Goal: Task Accomplishment & Management: Complete application form

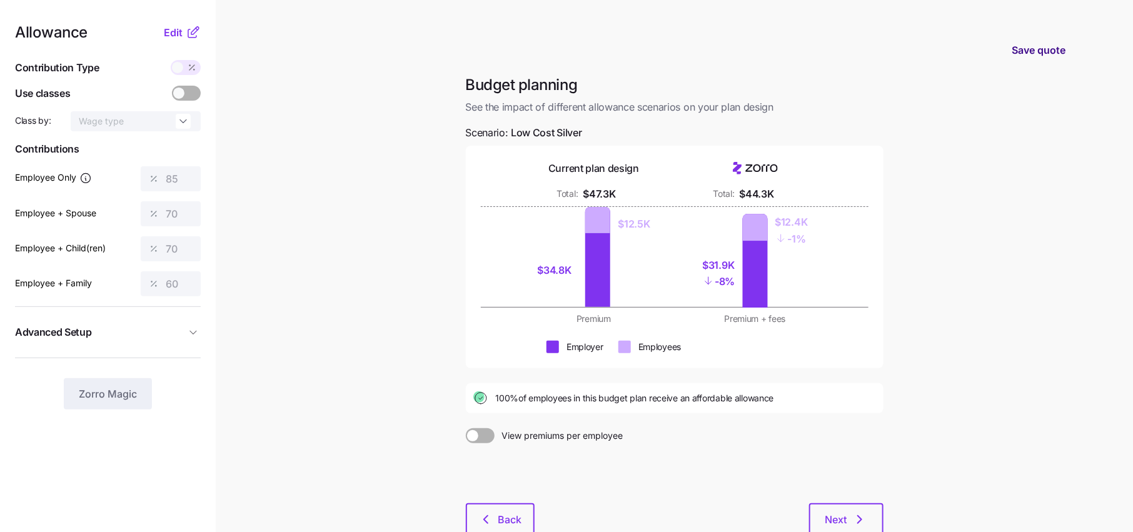
click at [1039, 48] on span "Save quote" at bounding box center [1038, 50] width 54 height 15
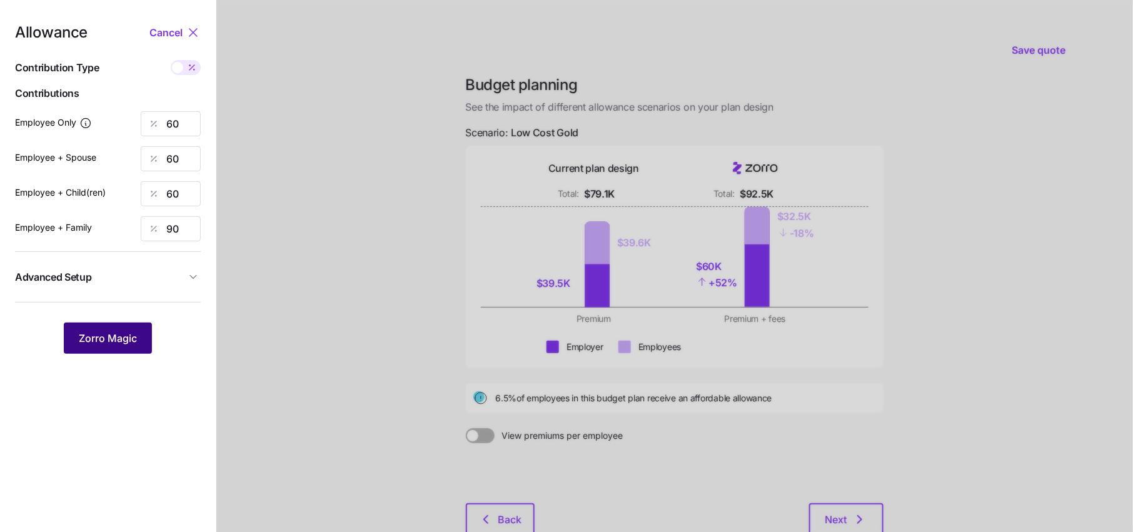
click at [130, 331] on span "Zorro Magic" at bounding box center [108, 338] width 58 height 15
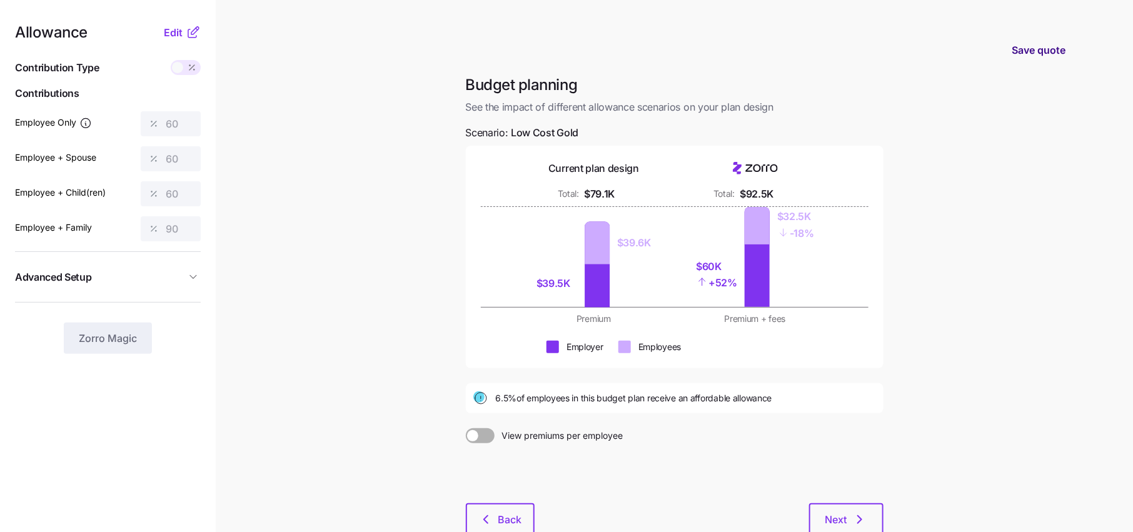
click at [1047, 53] on span "Save quote" at bounding box center [1038, 50] width 54 height 15
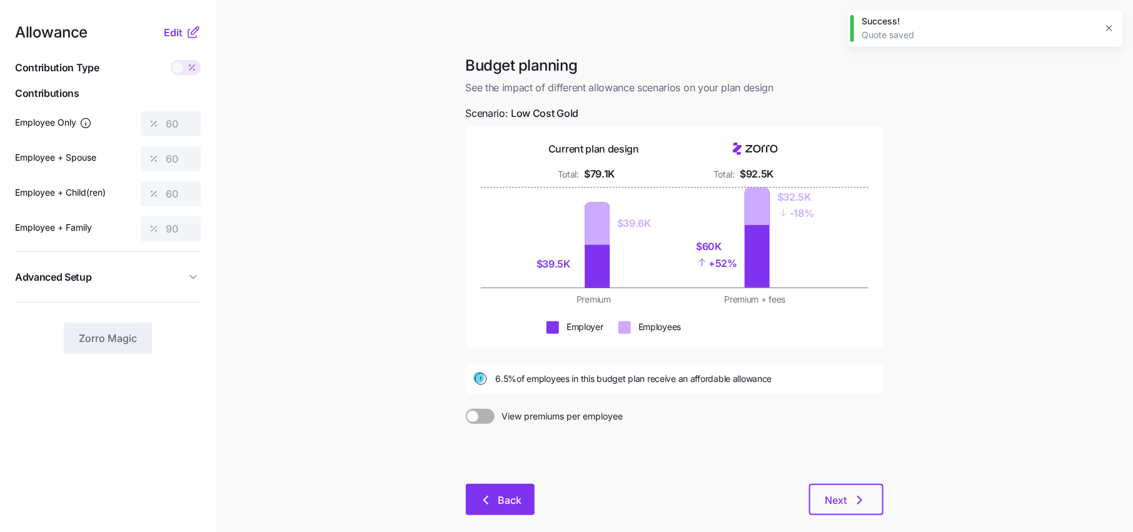
click at [520, 493] on span "Back" at bounding box center [510, 500] width 24 height 15
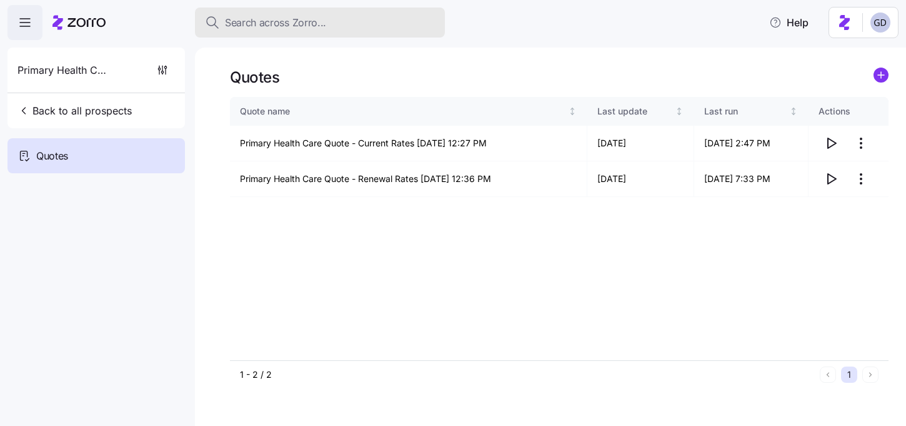
click at [309, 13] on button "Search across Zorro..." at bounding box center [320, 23] width 250 height 30
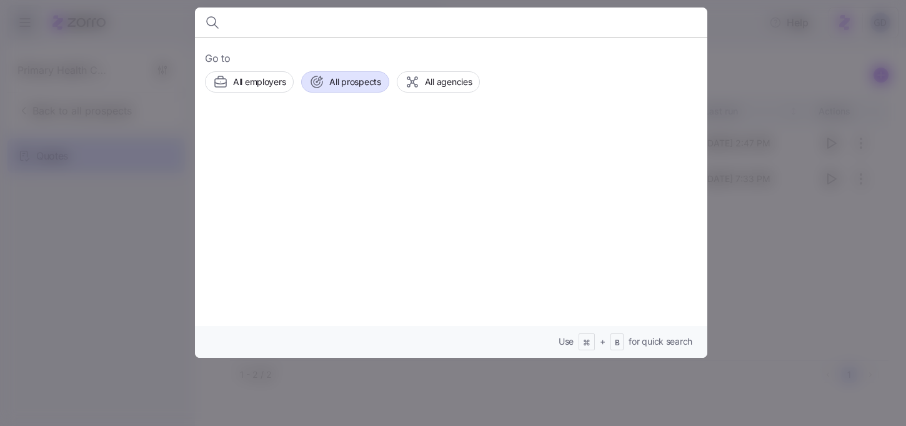
click at [366, 86] on span "All prospects" at bounding box center [354, 82] width 51 height 13
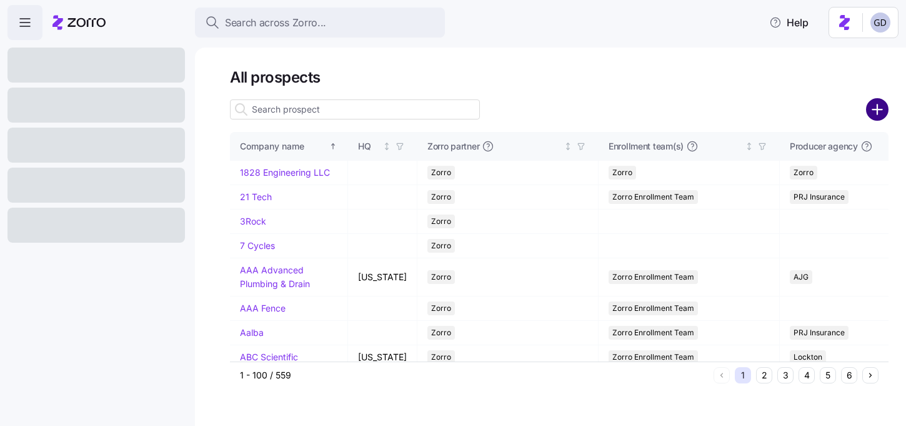
click at [876, 116] on circle "add icon" at bounding box center [878, 109] width 21 height 21
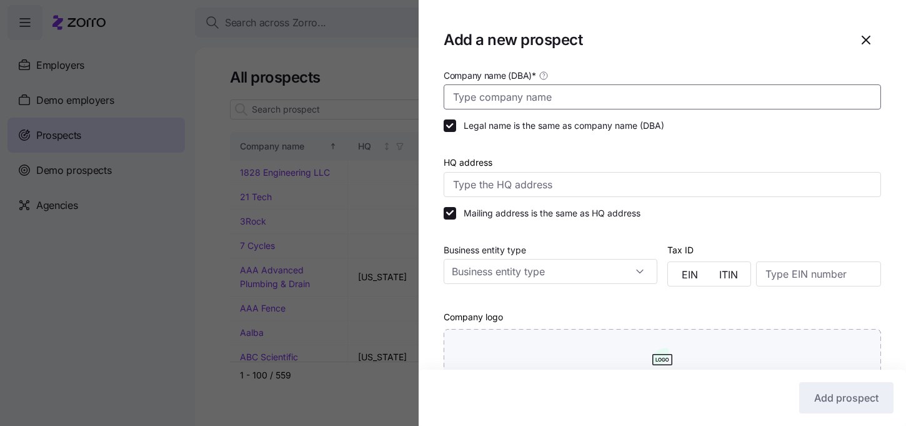
click at [548, 94] on input "Company name (DBA) *" at bounding box center [663, 96] width 438 height 25
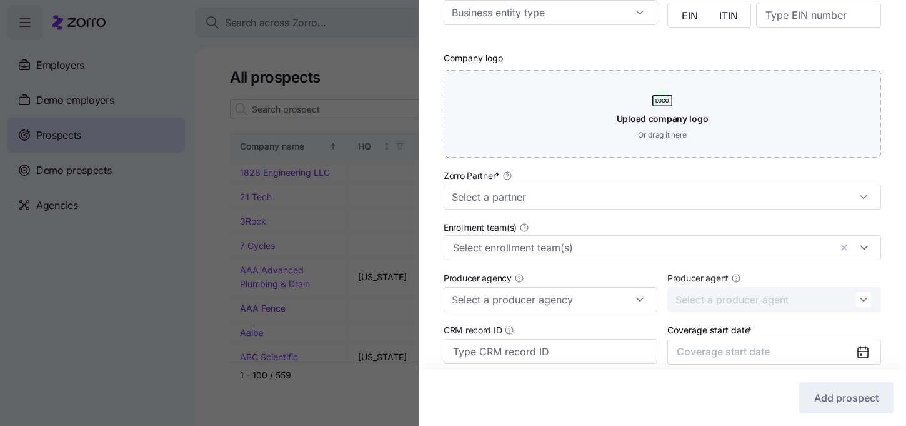
scroll to position [259, 0]
type input "Dream Clean Car Wash"
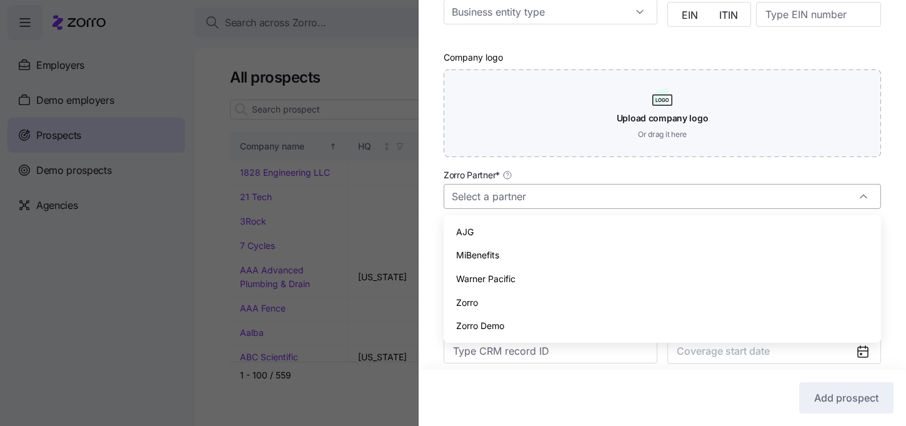
click at [522, 190] on input "Zorro Partner *" at bounding box center [663, 196] width 438 height 25
click at [476, 224] on div "AJG" at bounding box center [663, 232] width 428 height 24
type input "AJG"
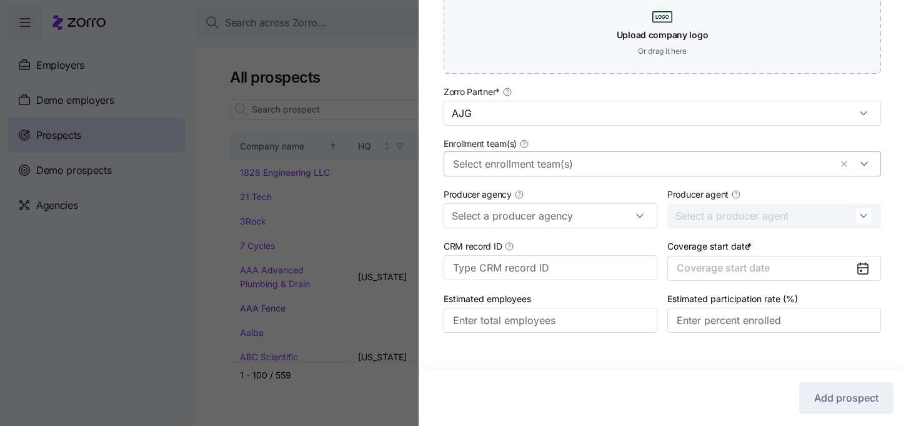
scroll to position [344, 0]
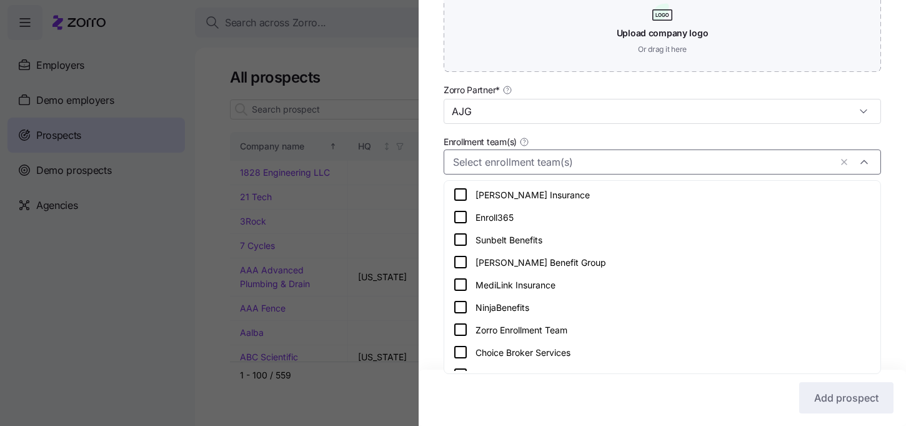
click at [560, 168] on input "Enrollment team(s)" at bounding box center [642, 162] width 378 height 16
click at [457, 328] on icon at bounding box center [460, 329] width 15 height 15
click at [426, 275] on div "Company name (DBA) * Dream Clean Car Wash Legal name is the same as company nam…" at bounding box center [663, 39] width 488 height 633
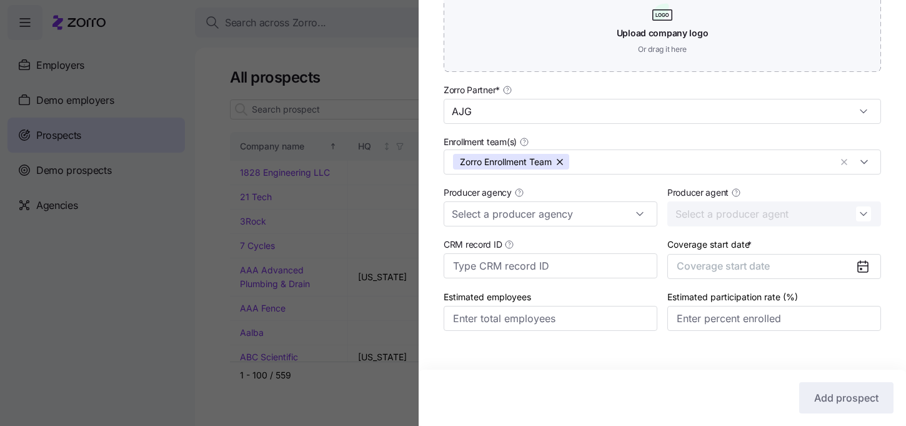
scroll to position [363, 0]
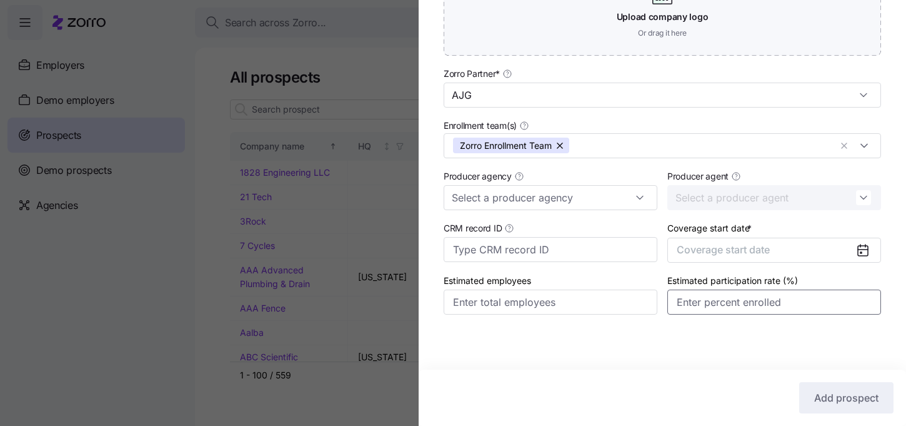
click at [778, 303] on input "Estimated participation rate (%)" at bounding box center [775, 301] width 214 height 25
click at [842, 248] on button "Coverage start date" at bounding box center [775, 250] width 214 height 25
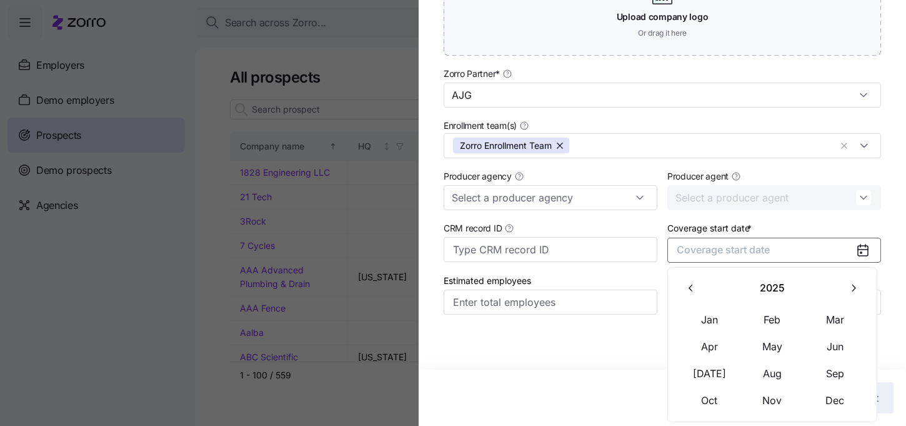
click at [850, 290] on icon "button" at bounding box center [854, 288] width 12 height 12
click at [706, 316] on button "Jan" at bounding box center [710, 319] width 63 height 26
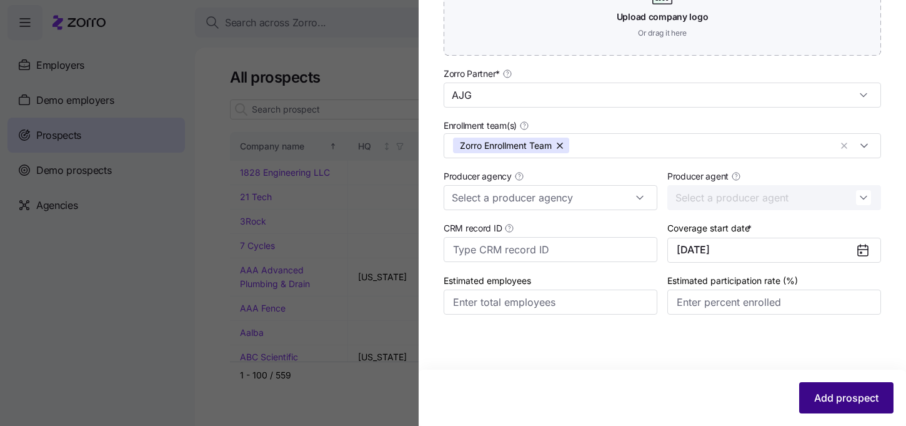
click at [850, 388] on button "Add prospect" at bounding box center [847, 397] width 94 height 31
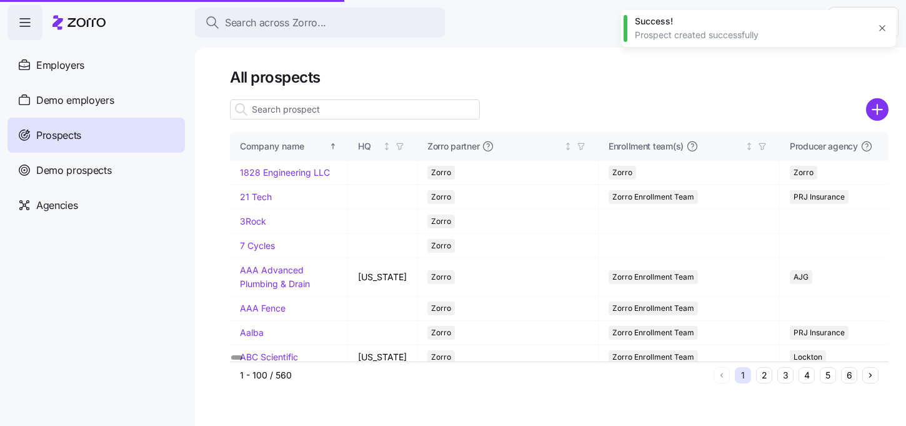
click at [334, 108] on input at bounding box center [355, 109] width 250 height 20
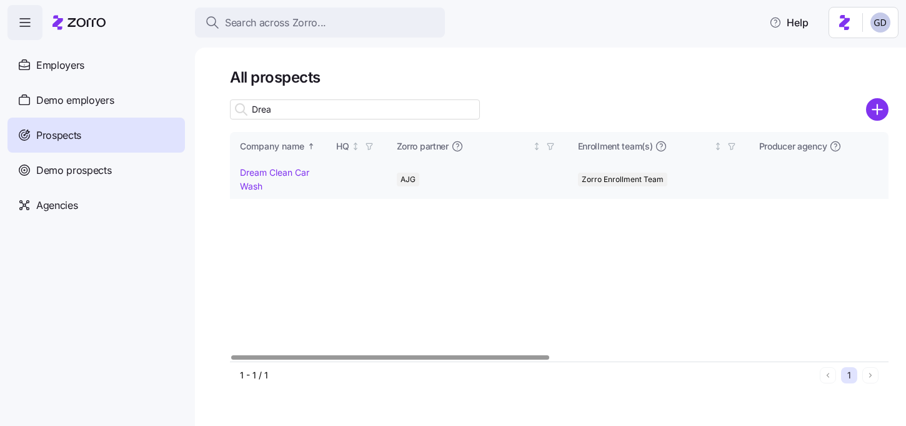
type input "Drea"
click at [270, 171] on link "Dream Clean Car Wash" at bounding box center [274, 179] width 69 height 24
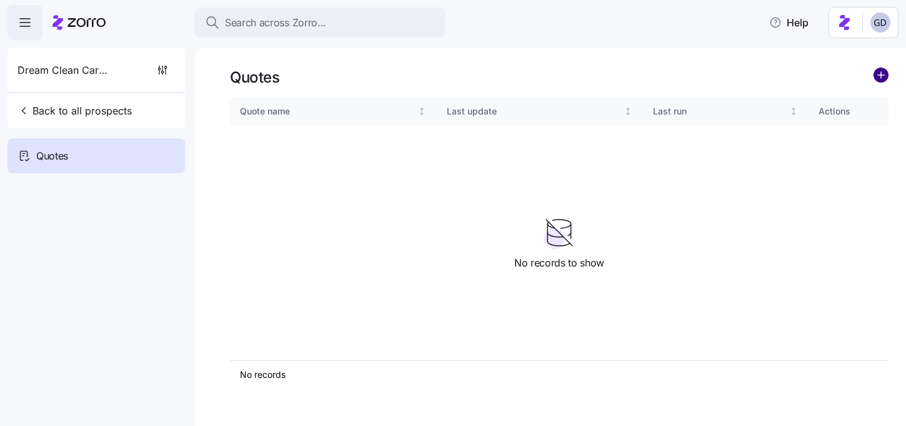
click at [888, 73] on circle "add icon" at bounding box center [882, 75] width 14 height 14
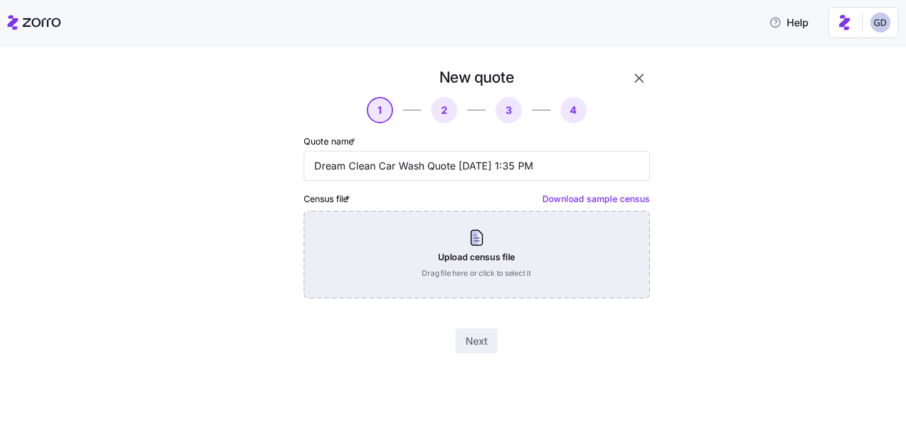
click at [506, 264] on div "Upload census file Drag file here or click to select it" at bounding box center [477, 255] width 346 height 88
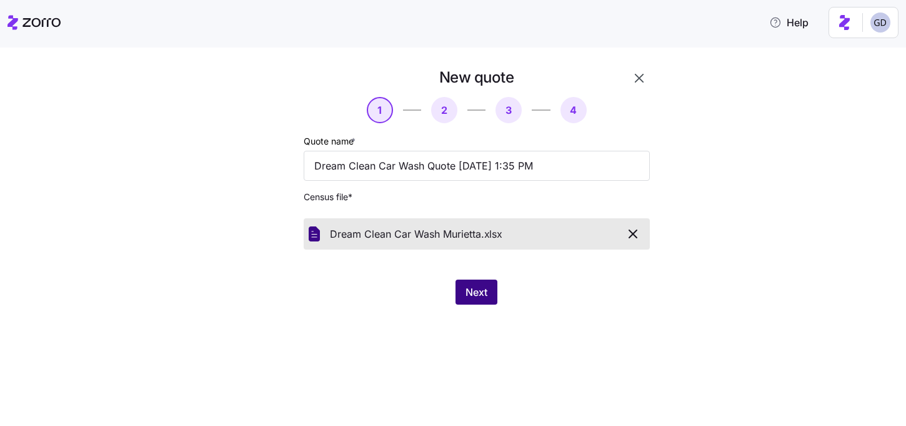
click at [486, 290] on span "Next" at bounding box center [477, 291] width 22 height 15
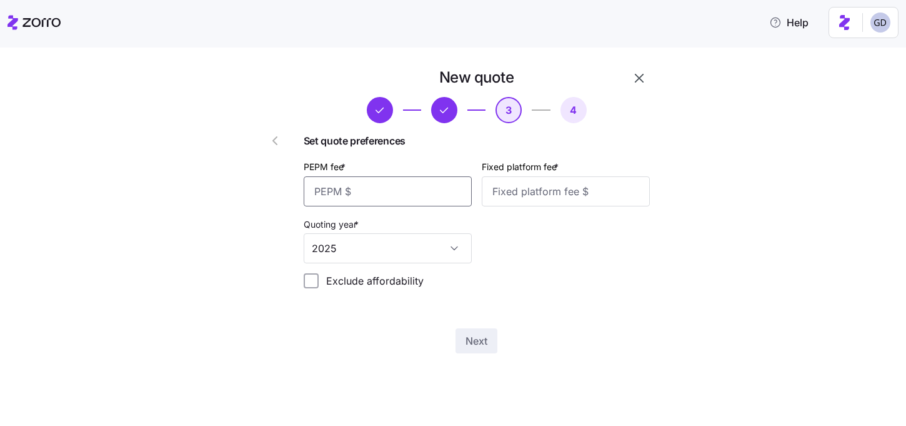
click at [396, 189] on input "PEPM fee *" at bounding box center [388, 191] width 168 height 30
type input "60"
click at [538, 196] on input "Fixed platform fee *" at bounding box center [566, 191] width 168 height 30
type input "100"
click at [473, 344] on span "Next" at bounding box center [477, 340] width 22 height 15
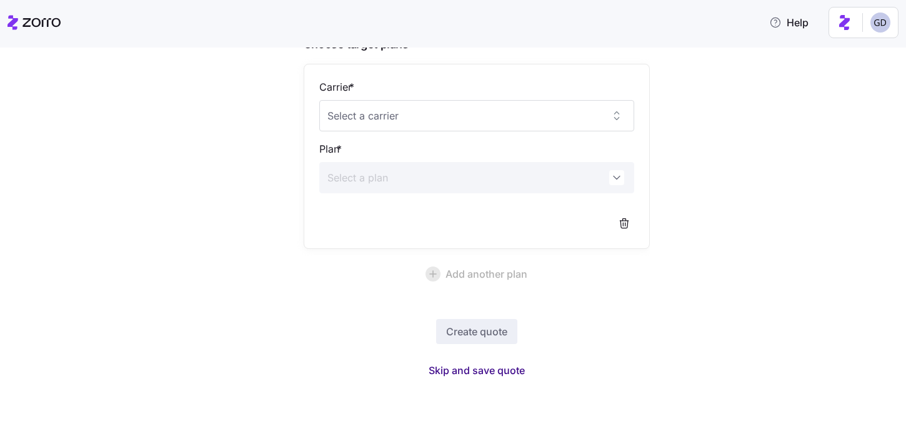
click at [502, 369] on span "Skip and save quote" at bounding box center [477, 370] width 96 height 15
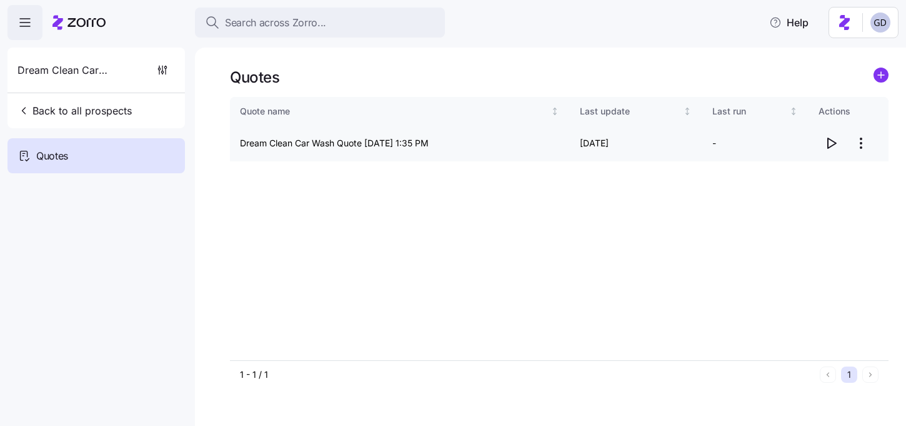
click at [833, 138] on icon "button" at bounding box center [831, 143] width 15 height 15
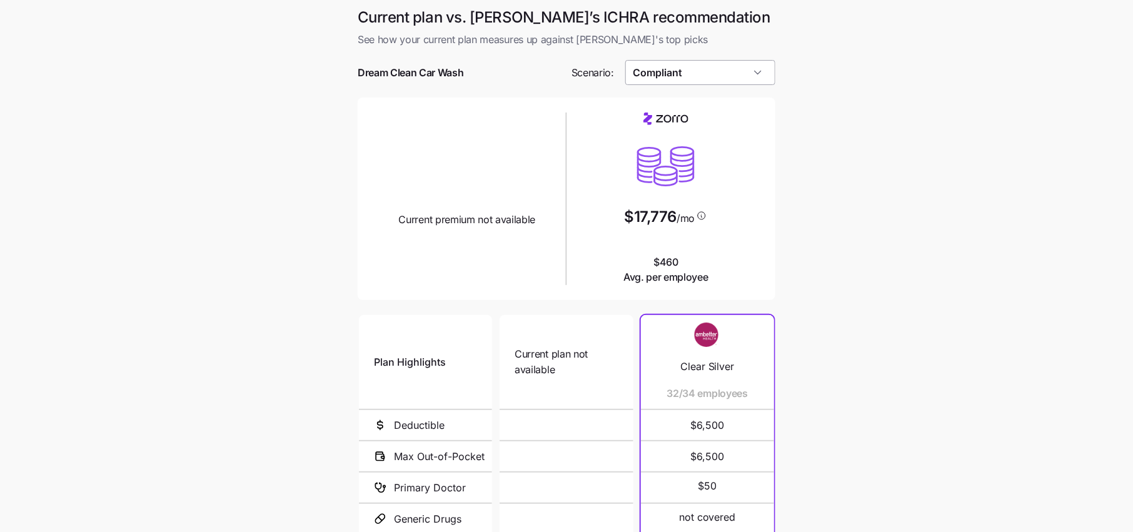
click at [713, 71] on input "Compliant" at bounding box center [700, 72] width 151 height 25
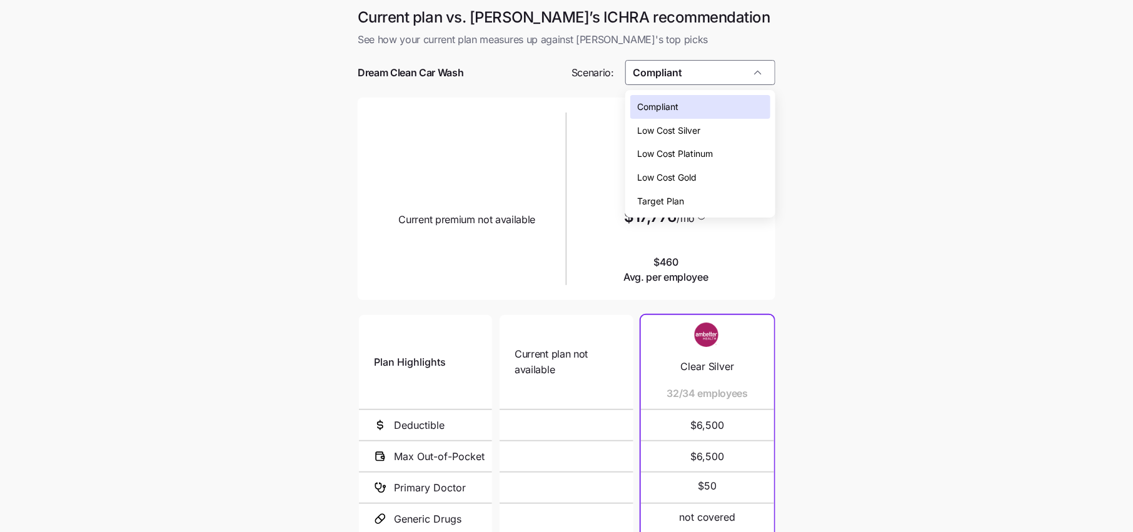
click at [693, 124] on span "Low Cost Silver" at bounding box center [669, 131] width 63 height 14
type input "Low Cost Silver"
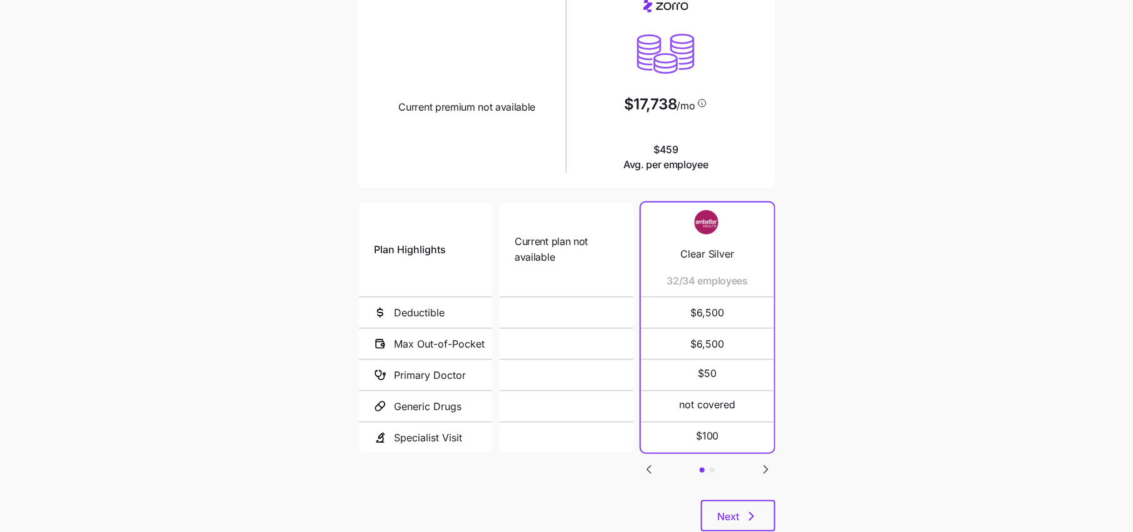
scroll to position [114, 0]
click at [765, 468] on icon "Go to next slide" at bounding box center [766, 468] width 4 height 8
click at [747, 508] on icon "button" at bounding box center [751, 515] width 15 height 15
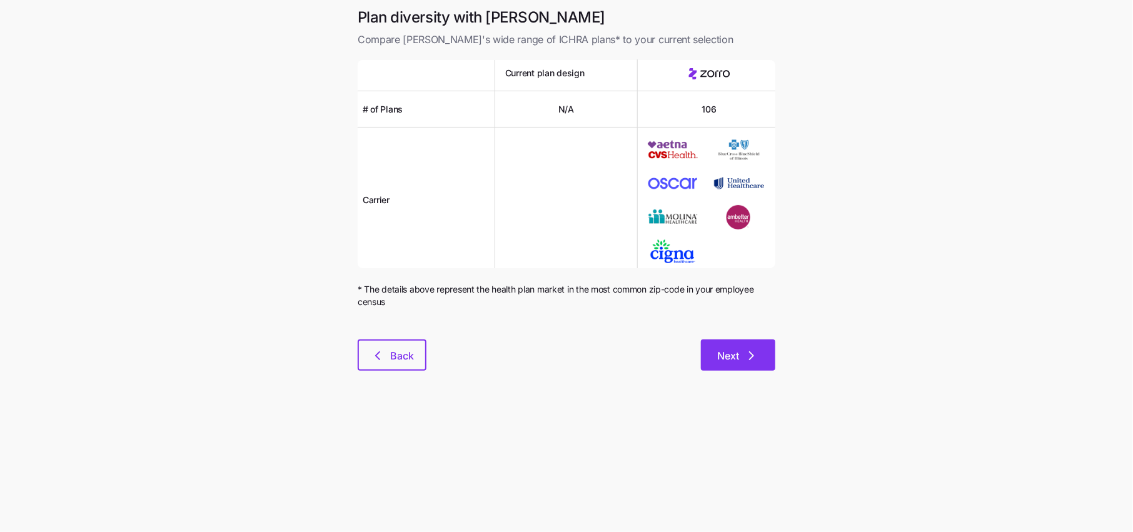
click at [752, 360] on icon "button" at bounding box center [751, 355] width 15 height 15
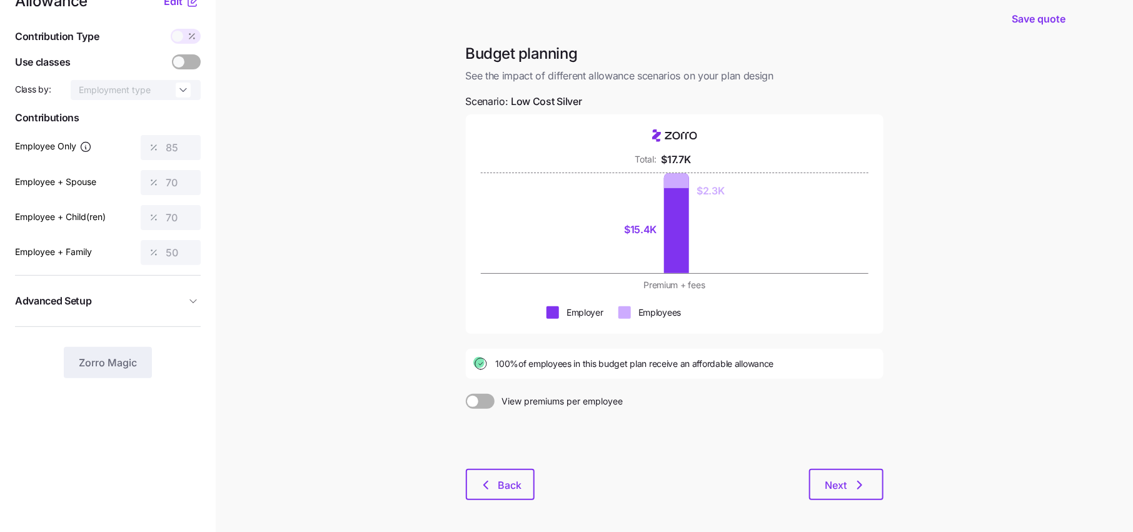
scroll to position [18, 0]
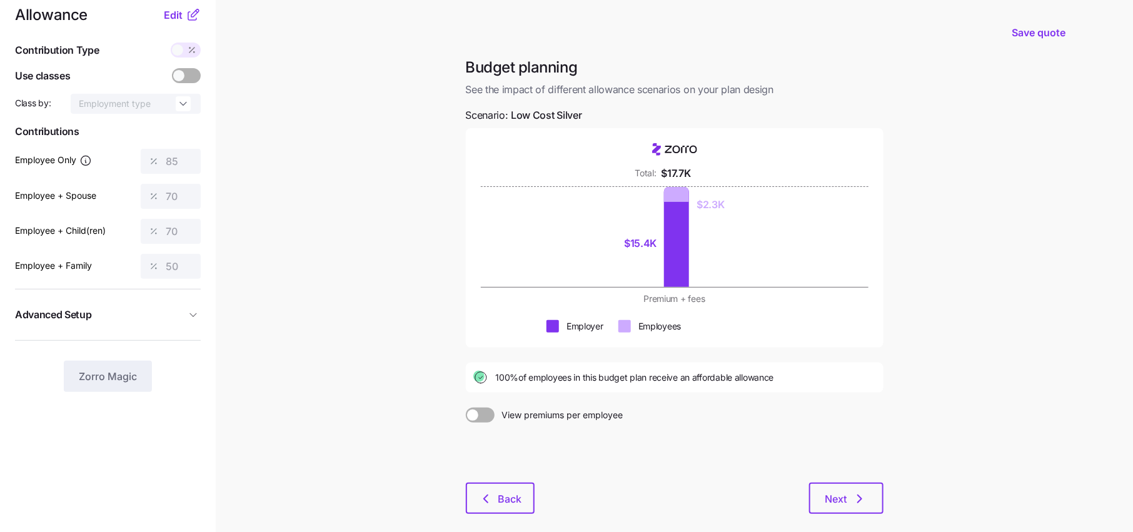
click at [187, 4] on nav "Allowance Edit Contribution Type Use classes Class by: Employment type Contribu…" at bounding box center [108, 287] width 216 height 611
click at [187, 13] on icon at bounding box center [193, 15] width 15 height 15
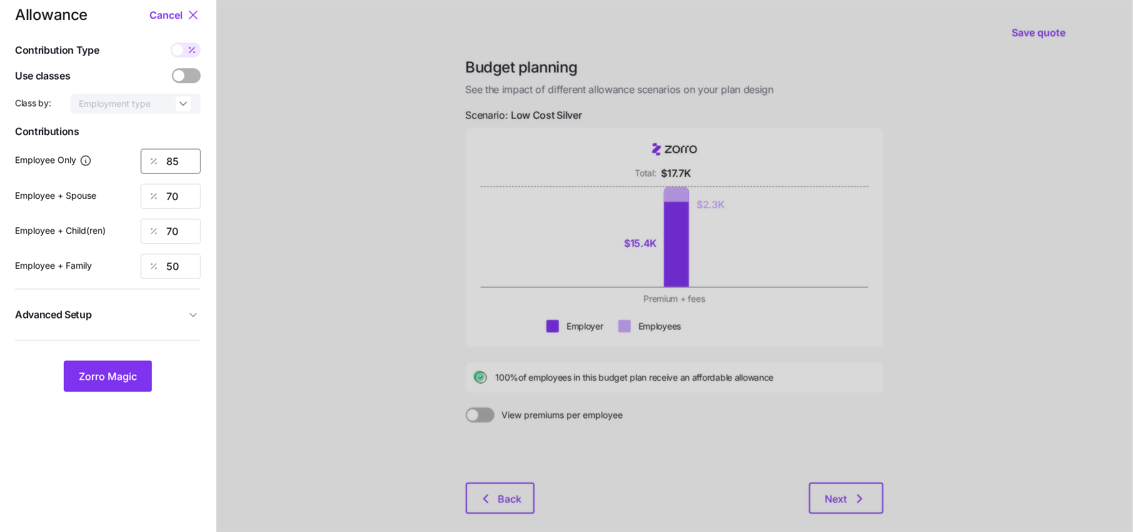
drag, startPoint x: 186, startPoint y: 161, endPoint x: 144, endPoint y: 161, distance: 42.5
click at [146, 161] on div "85" at bounding box center [171, 161] width 60 height 25
type input "50"
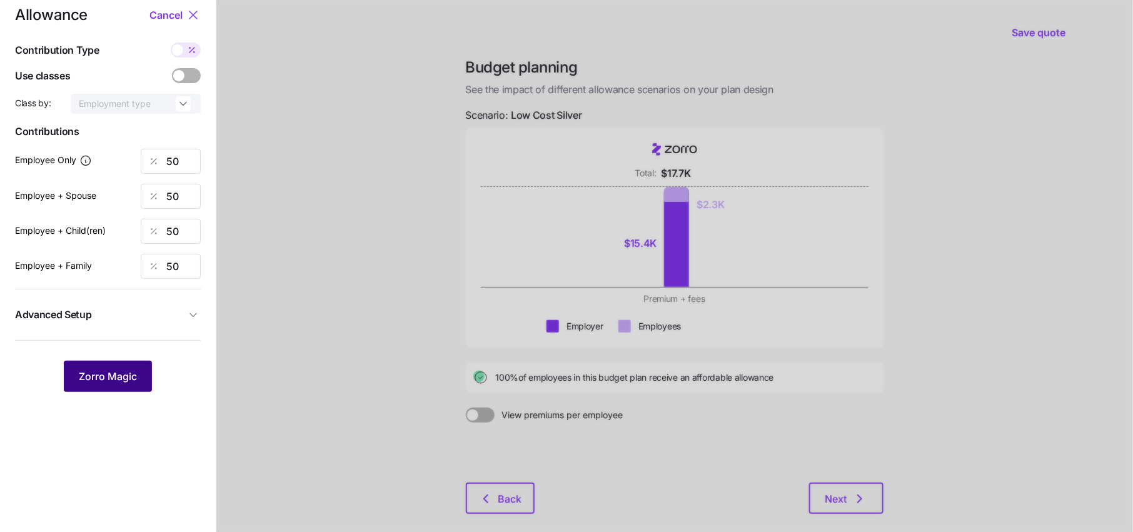
click at [112, 384] on button "Zorro Magic" at bounding box center [108, 376] width 88 height 31
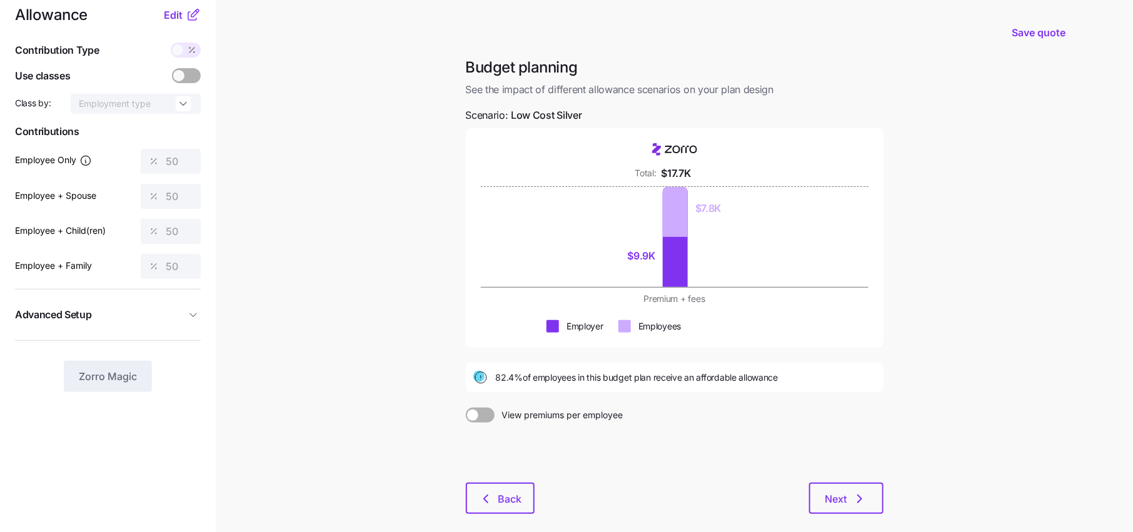
scroll to position [0, 0]
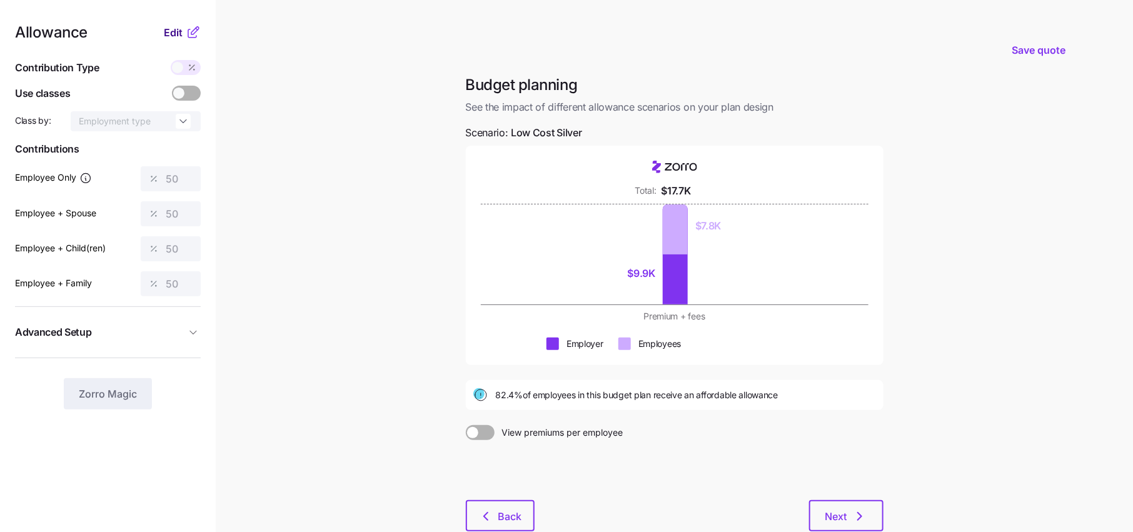
click at [185, 33] on button "Edit" at bounding box center [175, 32] width 22 height 15
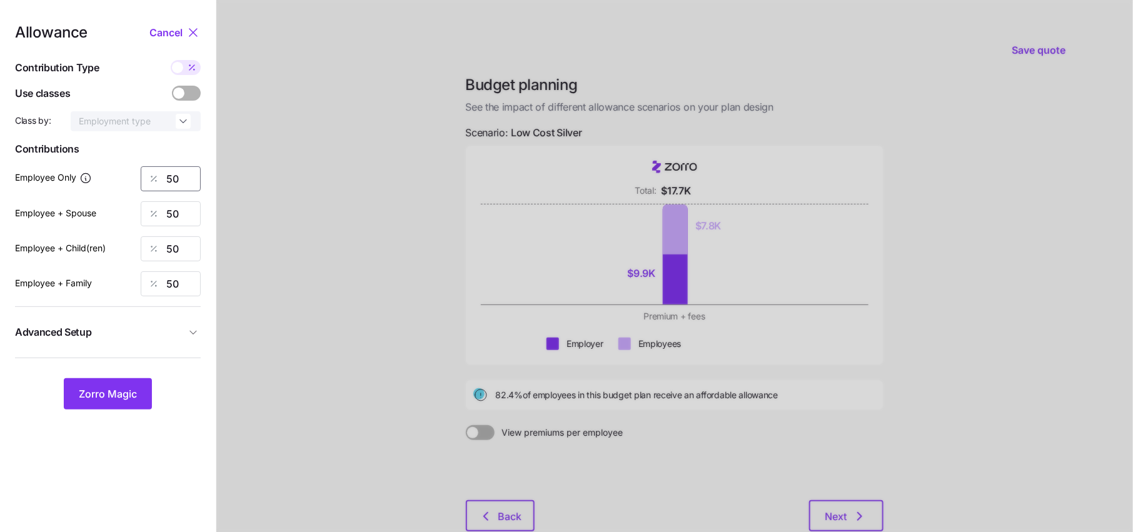
drag, startPoint x: 187, startPoint y: 176, endPoint x: 119, endPoint y: 176, distance: 68.1
click at [119, 176] on div "Employee Only 50" at bounding box center [108, 178] width 186 height 25
click at [119, 397] on span "Zorro Magic" at bounding box center [108, 393] width 58 height 15
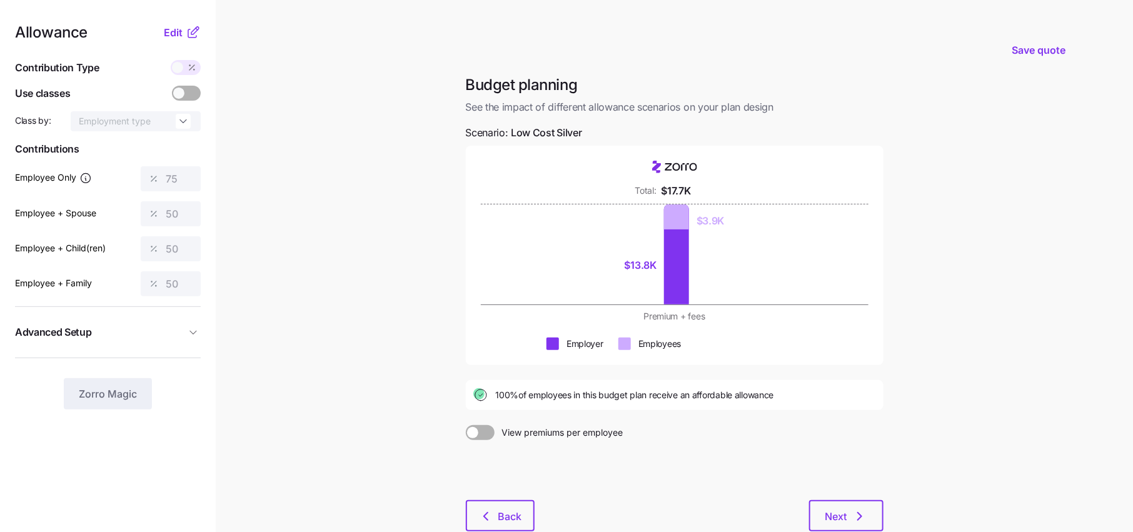
click at [186, 37] on icon at bounding box center [193, 32] width 15 height 15
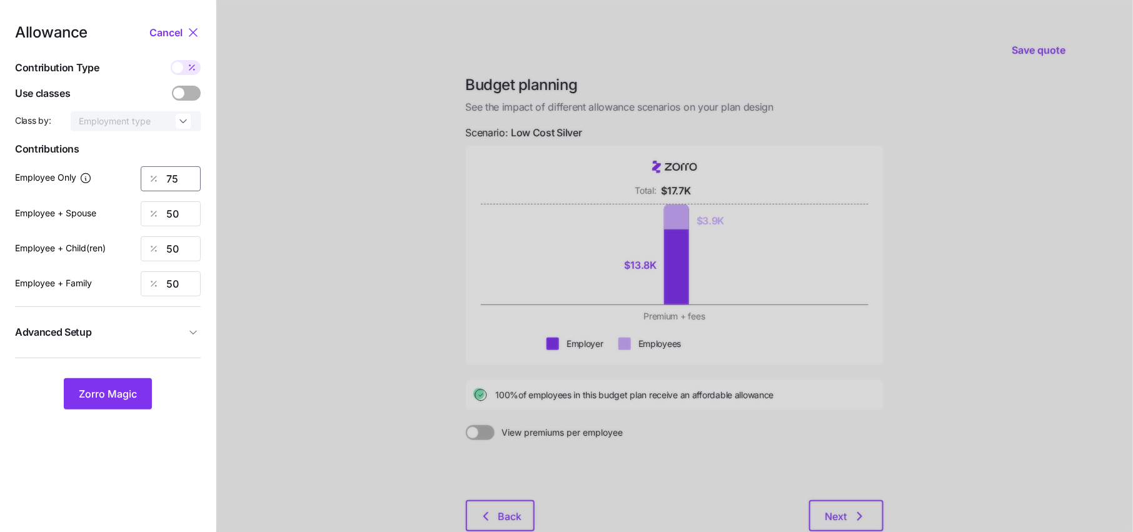
drag, startPoint x: 188, startPoint y: 178, endPoint x: 99, endPoint y: 170, distance: 89.1
click at [103, 173] on div "Employee Only 75" at bounding box center [108, 178] width 186 height 25
click at [102, 398] on span "Zorro Magic" at bounding box center [108, 393] width 58 height 15
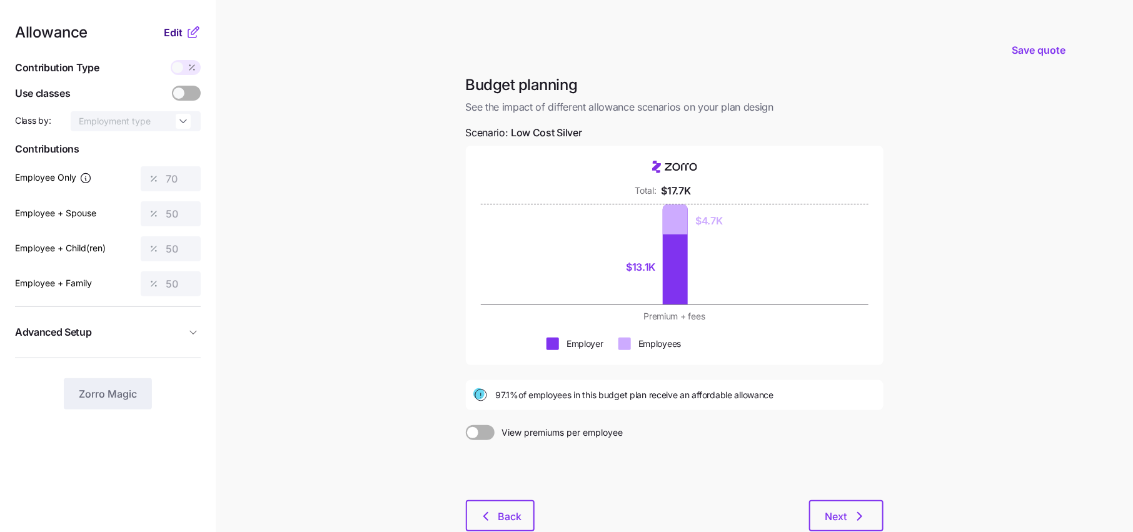
click at [182, 36] on span "Edit" at bounding box center [173, 32] width 19 height 15
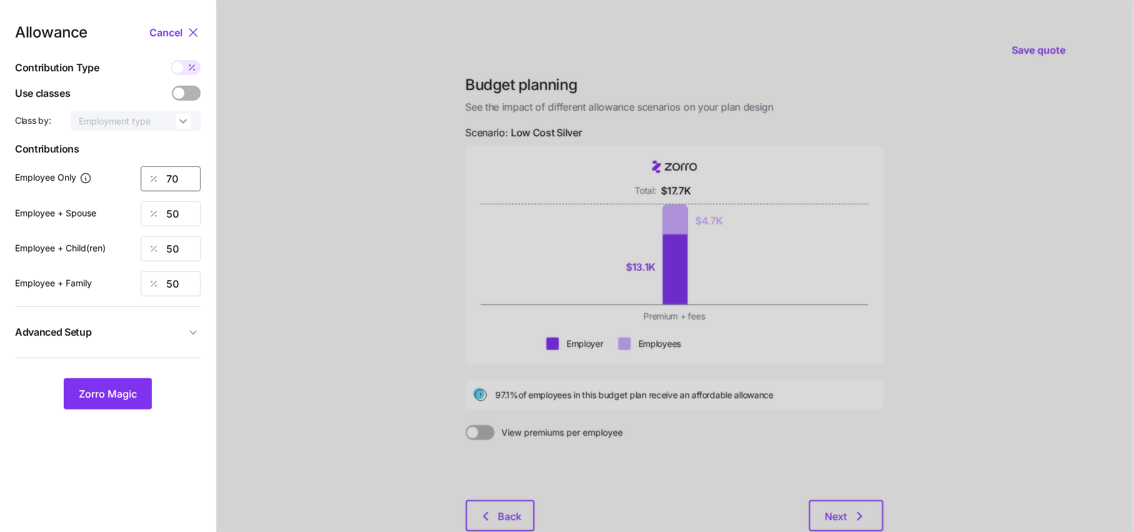
click at [193, 175] on input "70" at bounding box center [171, 178] width 60 height 25
click at [123, 400] on span "Zorro Magic" at bounding box center [108, 393] width 58 height 15
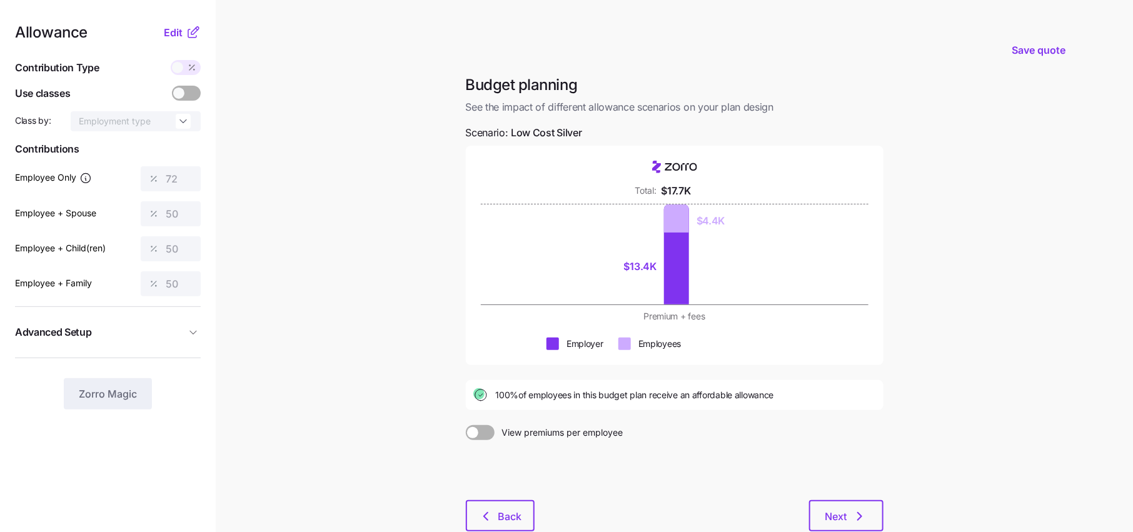
click at [186, 78] on div "Allowance Edit Contribution Type Use classes Class by: Employment type Contribu…" at bounding box center [108, 217] width 186 height 384
click at [187, 68] on icon at bounding box center [192, 68] width 10 height 10
click at [186, 29] on icon at bounding box center [193, 32] width 15 height 15
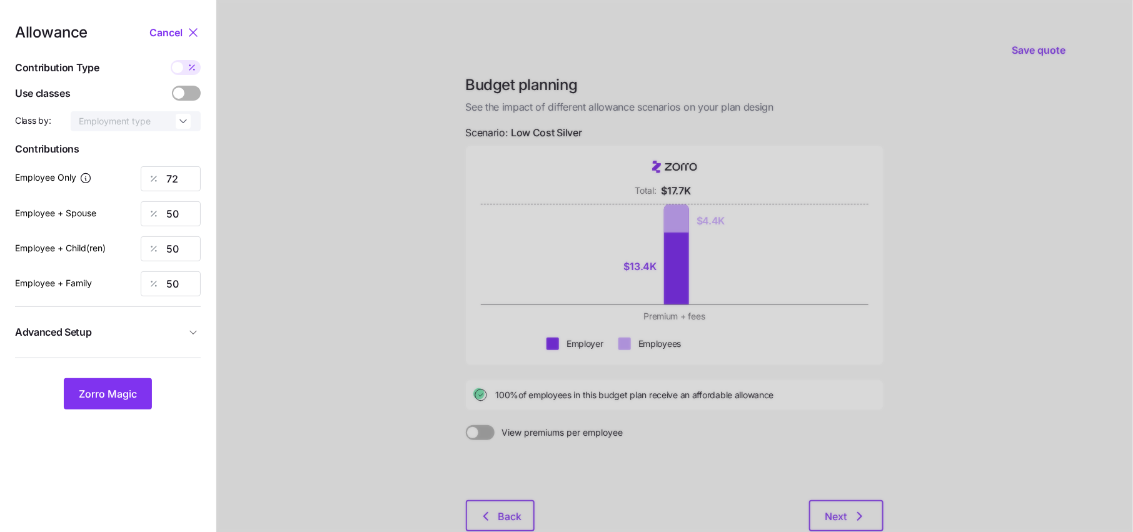
click at [187, 63] on icon at bounding box center [192, 68] width 10 height 10
click at [171, 60] on input "checkbox" at bounding box center [171, 60] width 0 height 0
type input "330"
type input "459"
type input "418"
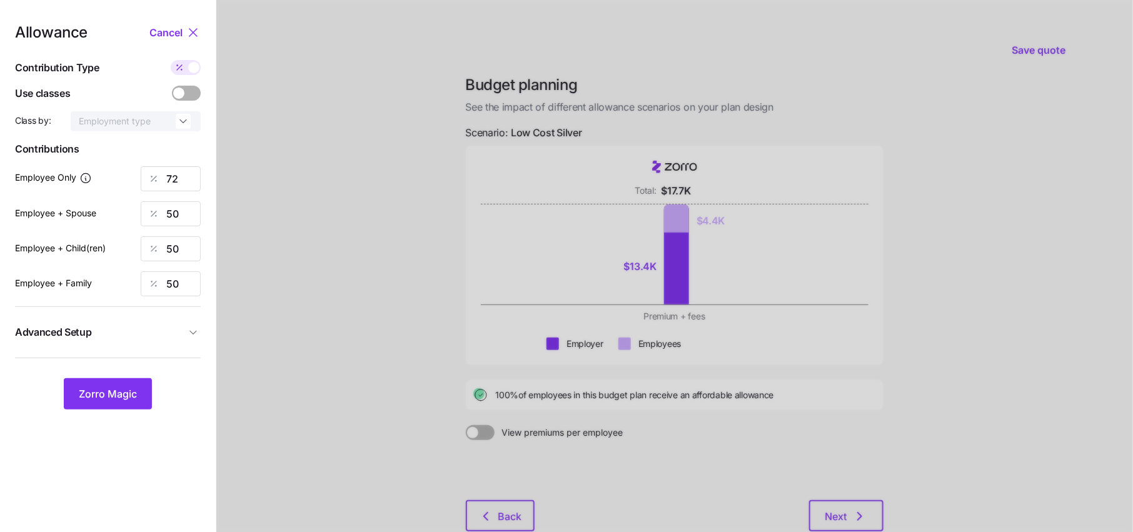
type input "647"
drag, startPoint x: 194, startPoint y: 215, endPoint x: 133, endPoint y: 215, distance: 61.9
click at [133, 215] on div "Employee + Spouse 459" at bounding box center [108, 213] width 186 height 25
type input "330"
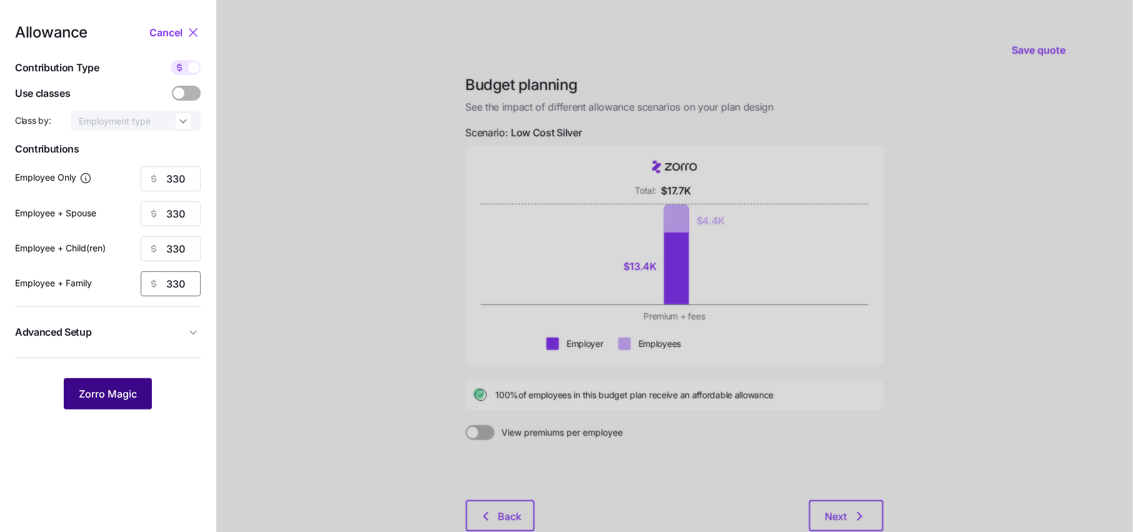
type input "330"
click at [134, 402] on button "Zorro Magic" at bounding box center [108, 393] width 88 height 31
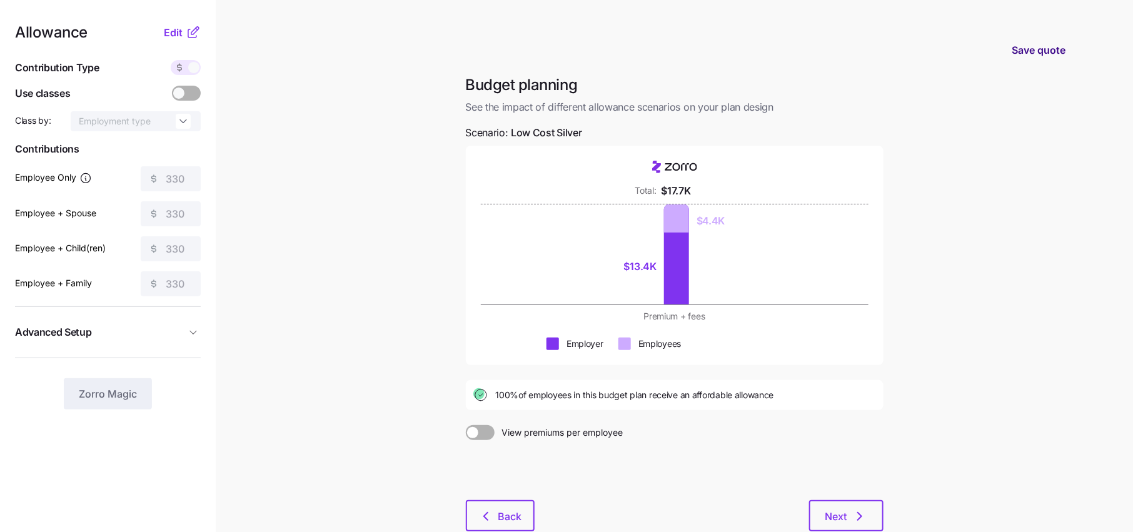
click at [1042, 41] on button "Save quote" at bounding box center [1038, 50] width 74 height 35
click at [508, 514] on span "Back" at bounding box center [510, 516] width 24 height 15
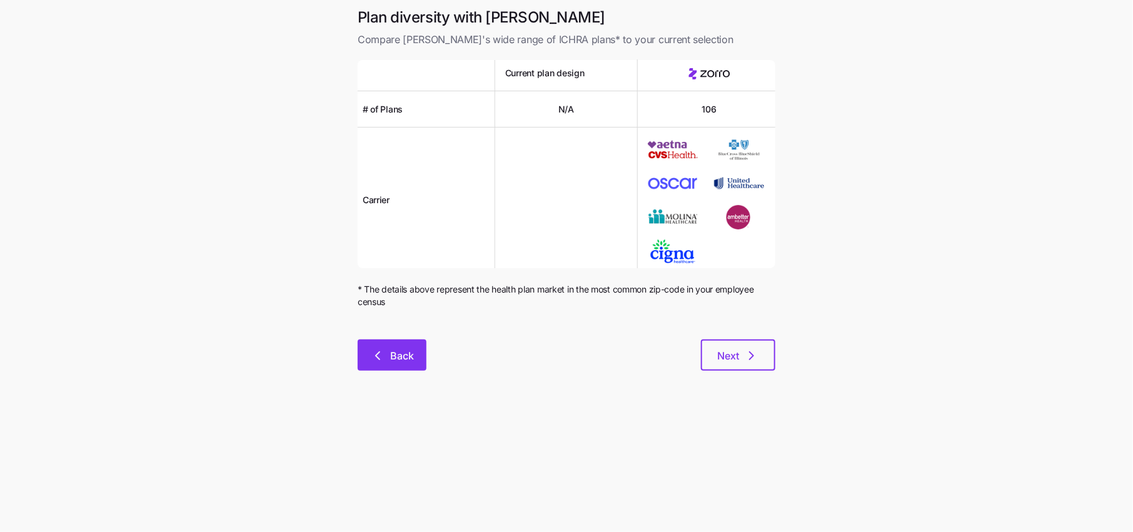
click at [372, 359] on icon "button" at bounding box center [377, 355] width 15 height 15
